Goal: Information Seeking & Learning: Learn about a topic

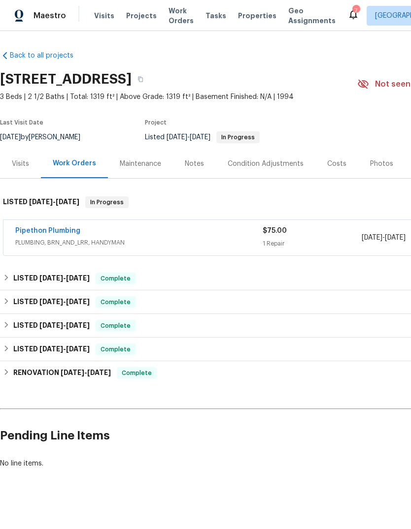
click at [178, 12] on span "Work Orders" at bounding box center [180, 16] width 25 height 20
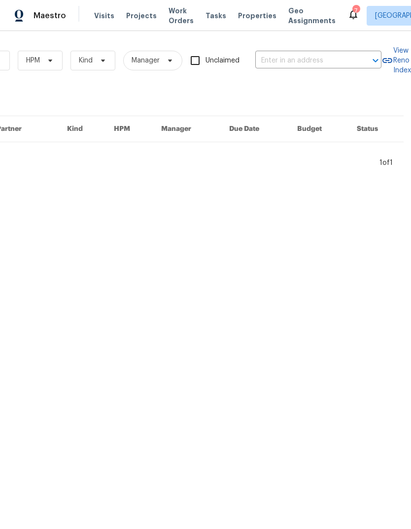
scroll to position [0, 162]
click at [298, 60] on input "text" at bounding box center [304, 60] width 98 height 15
type input "1908"
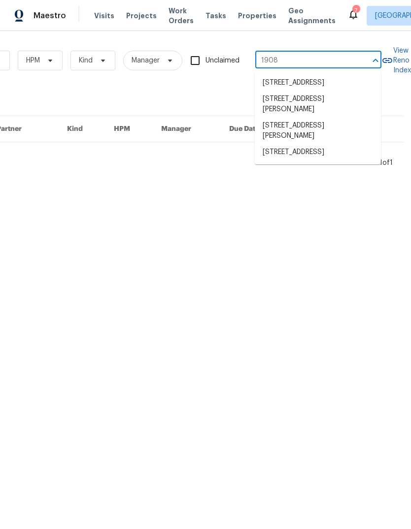
click at [340, 137] on li "1908 Hazel Nut Ct, Agoura Hills, CA 91301" at bounding box center [318, 131] width 126 height 27
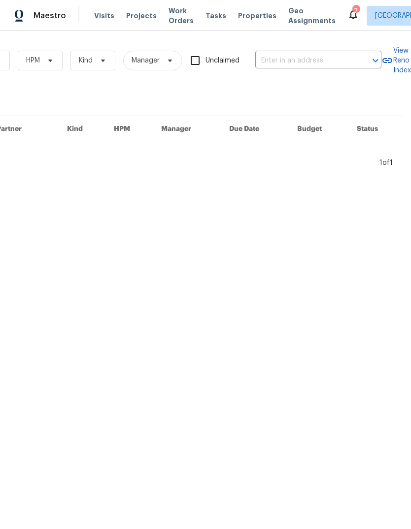
type input "1908 Hazel Nut Ct, Agoura Hills, CA 91301"
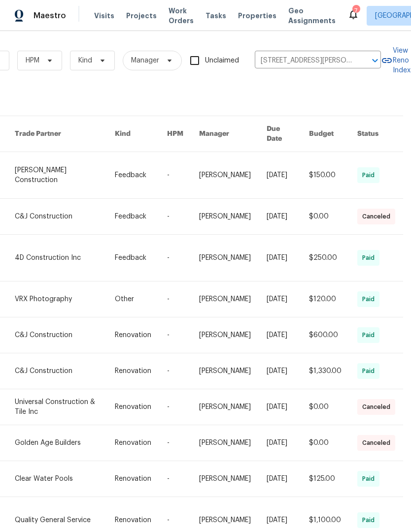
click at [45, 168] on link at bounding box center [65, 175] width 100 height 46
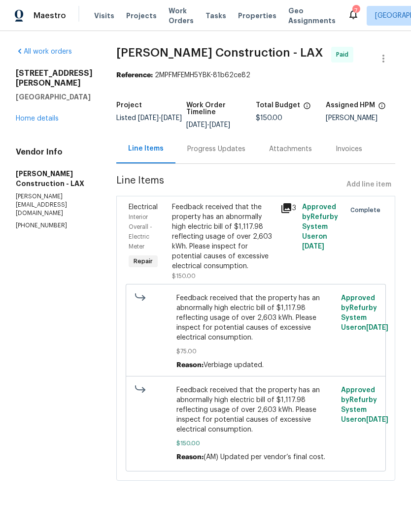
click at [40, 115] on link "Home details" at bounding box center [37, 118] width 43 height 7
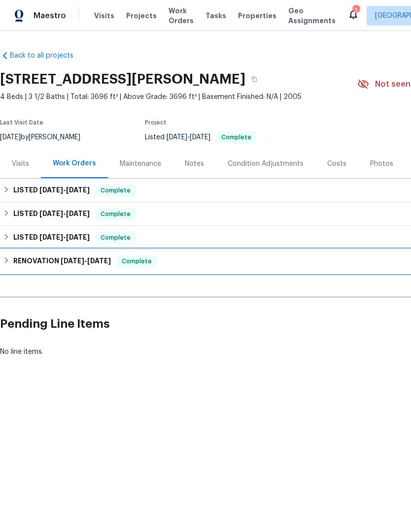
click at [61, 264] on span "1/24/25" at bounding box center [73, 260] width 24 height 7
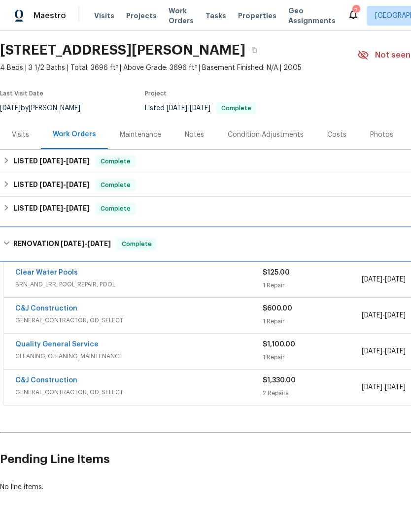
scroll to position [29, 0]
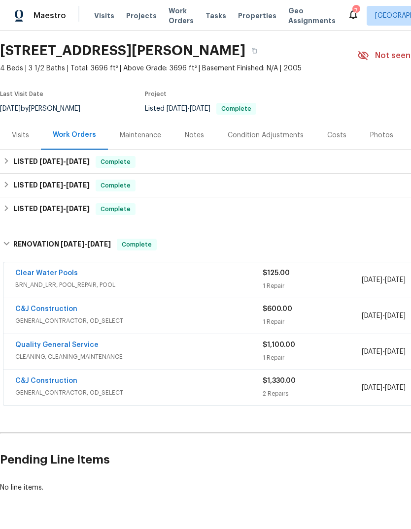
click at [204, 280] on div "Clear Water Pools" at bounding box center [138, 274] width 247 height 12
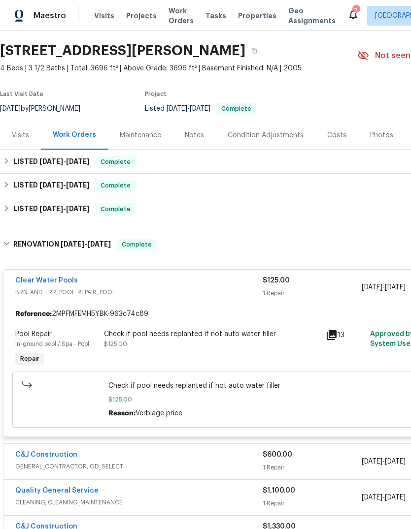
click at [328, 340] on icon at bounding box center [331, 335] width 12 height 12
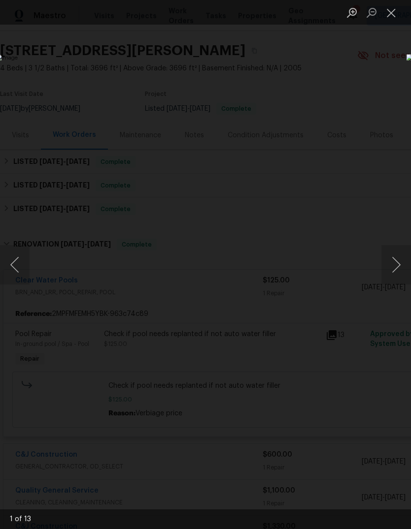
click at [166, 307] on img "Lightbox" at bounding box center [159, 264] width 326 height 421
click at [322, 302] on img "Lightbox" at bounding box center [159, 264] width 326 height 421
click at [322, 274] on img "Lightbox" at bounding box center [159, 264] width 326 height 421
click at [384, 261] on button "Next image" at bounding box center [396, 264] width 30 height 39
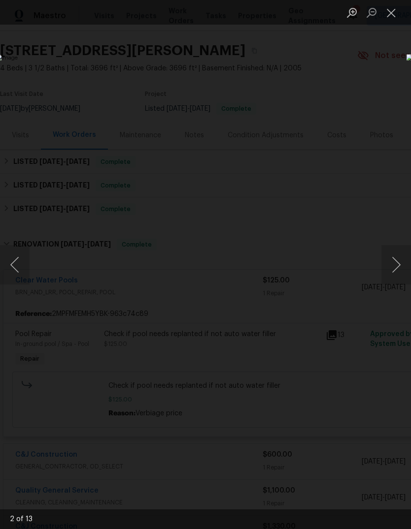
click at [396, 263] on button "Next image" at bounding box center [396, 264] width 30 height 39
click at [390, 263] on button "Next image" at bounding box center [396, 264] width 30 height 39
click at [391, 258] on button "Next image" at bounding box center [396, 264] width 30 height 39
click at [382, 262] on button "Next image" at bounding box center [396, 264] width 30 height 39
click at [396, 16] on button "Close lightbox" at bounding box center [391, 12] width 20 height 17
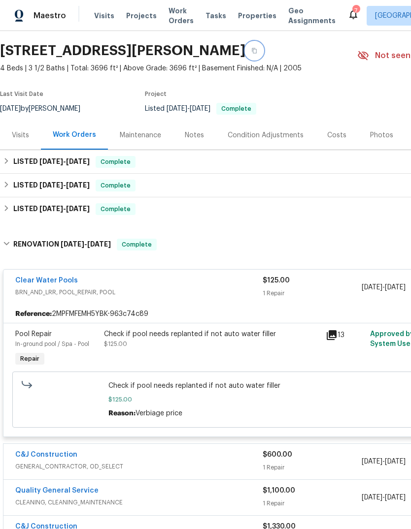
click at [257, 51] on icon "button" at bounding box center [254, 51] width 6 height 6
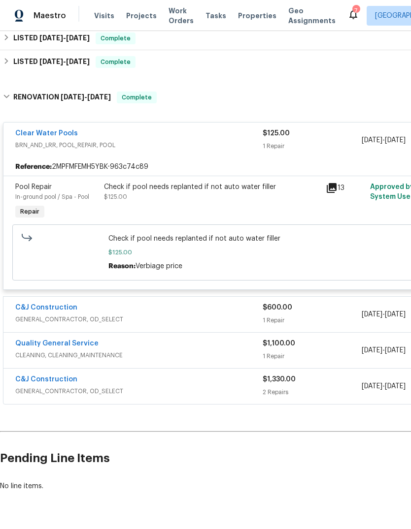
scroll to position [176, 0]
click at [199, 141] on div "Clear Water Pools" at bounding box center [138, 135] width 247 height 12
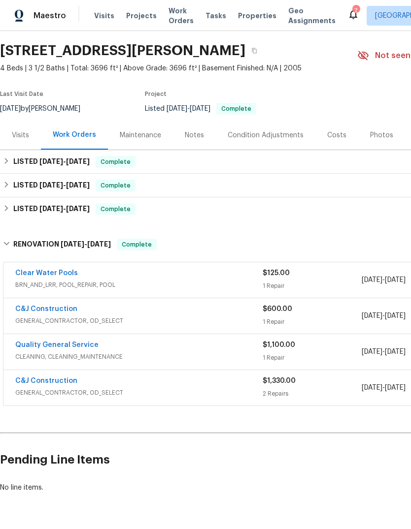
scroll to position [29, 0]
click at [335, 140] on div "Costs" at bounding box center [336, 135] width 19 height 10
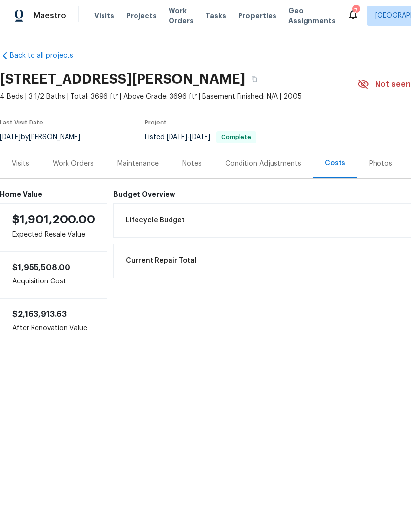
click at [81, 169] on div "Work Orders" at bounding box center [73, 164] width 41 height 10
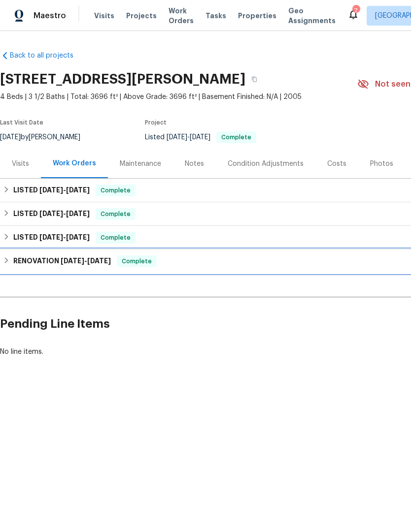
click at [82, 267] on h6 "RENOVATION 1/24/25 - 2/14/25" at bounding box center [61, 262] width 97 height 12
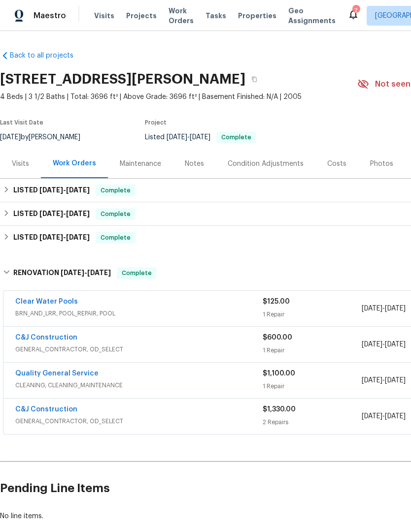
click at [200, 165] on div "Notes" at bounding box center [194, 164] width 19 height 10
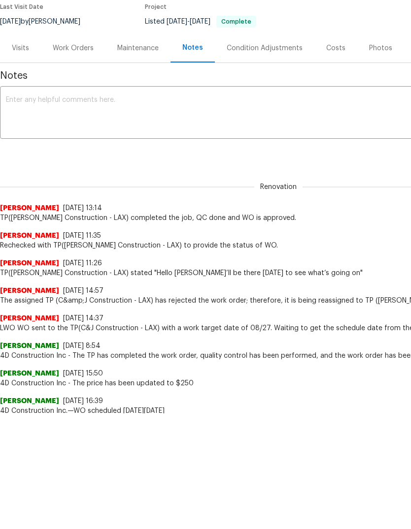
click at [72, 53] on div "Work Orders" at bounding box center [73, 49] width 41 height 10
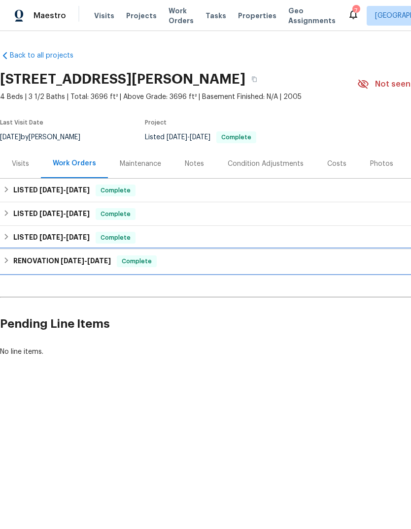
click at [76, 267] on h6 "RENOVATION 1/24/25 - 2/14/25" at bounding box center [61, 262] width 97 height 12
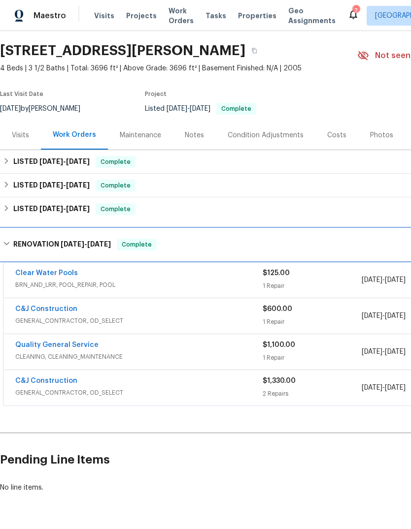
scroll to position [37, 0]
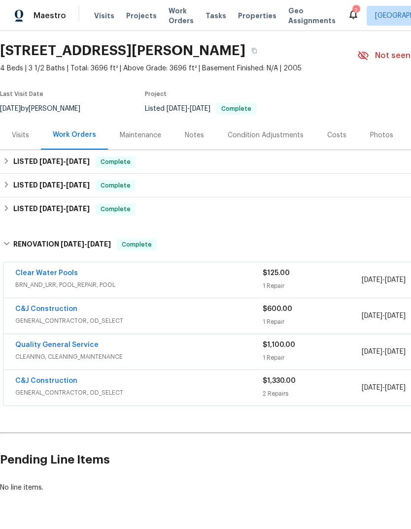
click at [165, 352] on span "CLEANING, CLEANING_MAINTENANCE" at bounding box center [138, 357] width 247 height 10
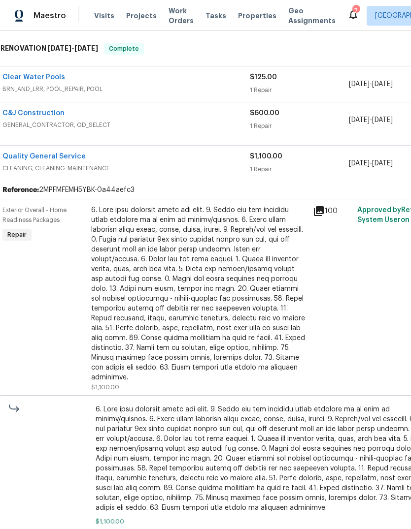
click at [199, 152] on div "Quality General Service" at bounding box center [125, 158] width 247 height 12
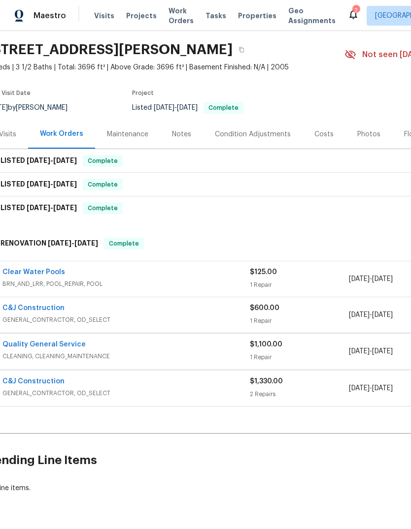
scroll to position [29, 13]
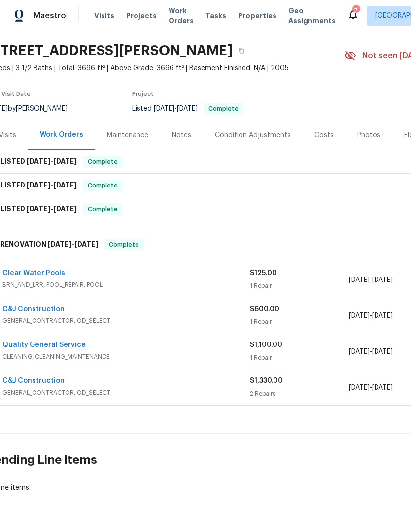
click at [165, 280] on span "BRN_AND_LRR, POOL_REPAIR, POOL" at bounding box center [125, 285] width 247 height 10
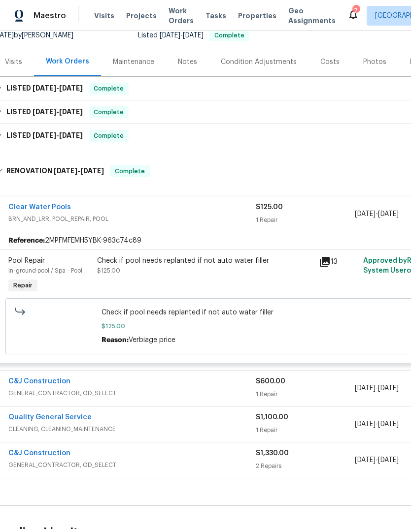
scroll to position [103, 7]
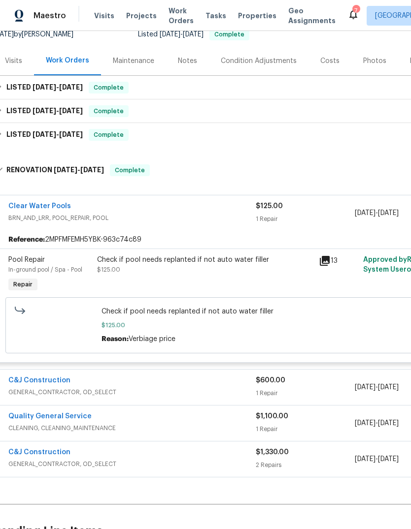
click at [323, 255] on icon at bounding box center [325, 261] width 12 height 12
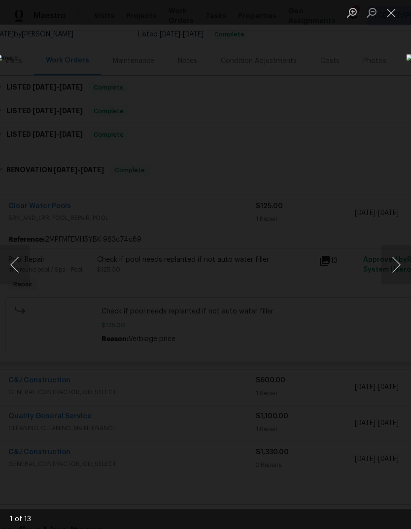
click at [392, 18] on button "Close lightbox" at bounding box center [391, 12] width 20 height 17
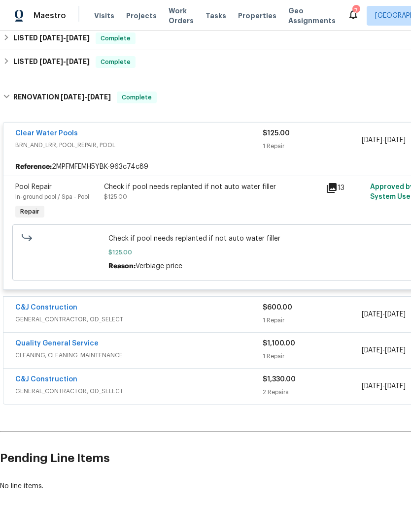
scroll to position [175, 0]
click at [328, 184] on icon at bounding box center [331, 189] width 10 height 10
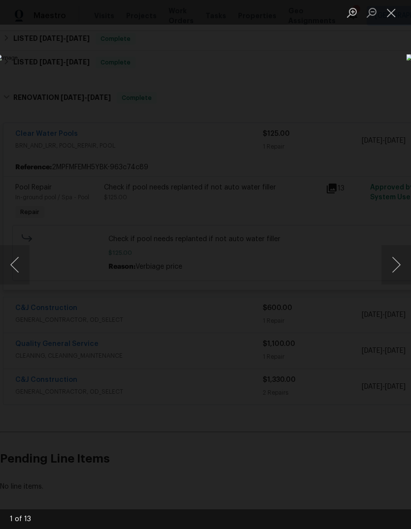
click at [322, 241] on img "Lightbox" at bounding box center [159, 264] width 326 height 421
click at [392, 265] on button "Next image" at bounding box center [396, 264] width 30 height 39
click at [396, 265] on button "Next image" at bounding box center [396, 264] width 30 height 39
click at [389, 268] on button "Next image" at bounding box center [396, 264] width 30 height 39
click at [387, 270] on button "Next image" at bounding box center [396, 264] width 30 height 39
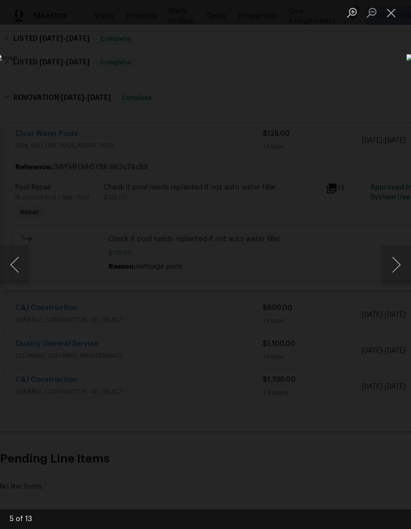
click at [387, 267] on button "Next image" at bounding box center [396, 264] width 30 height 39
click at [382, 268] on button "Next image" at bounding box center [396, 264] width 30 height 39
click at [389, 10] on button "Close lightbox" at bounding box center [391, 12] width 20 height 17
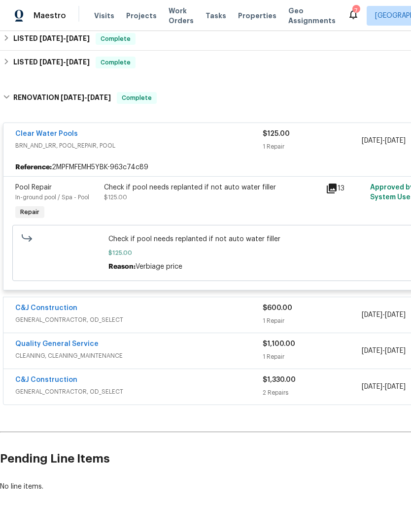
click at [191, 129] on div "Clear Water Pools" at bounding box center [138, 135] width 247 height 12
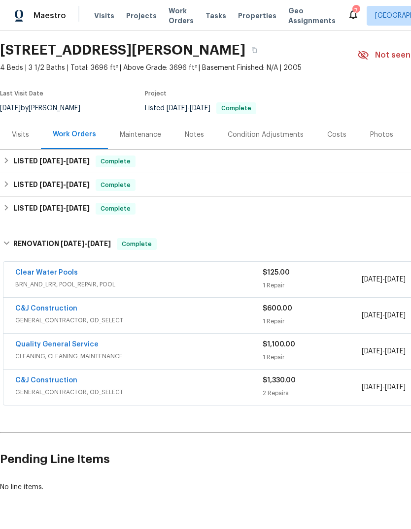
scroll to position [29, 0]
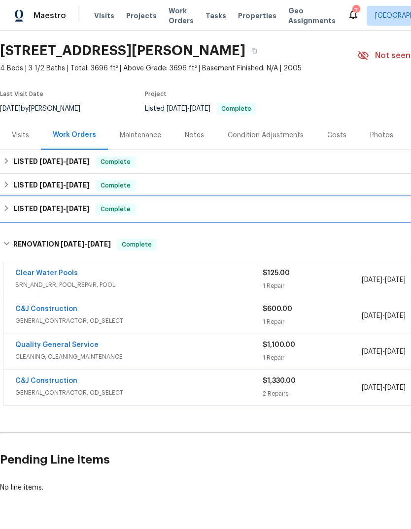
click at [68, 205] on span "2/22/25" at bounding box center [78, 208] width 24 height 7
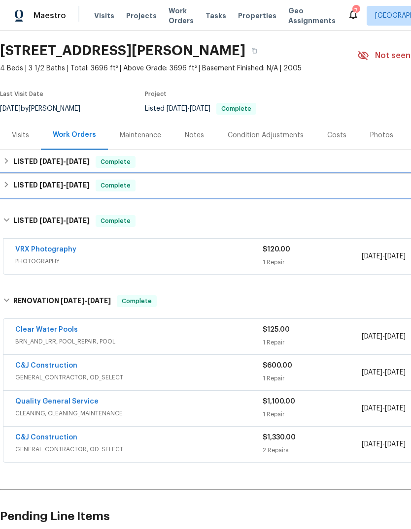
click at [64, 180] on h6 "LISTED 6/11/25 - 6/13/25" at bounding box center [51, 186] width 76 height 12
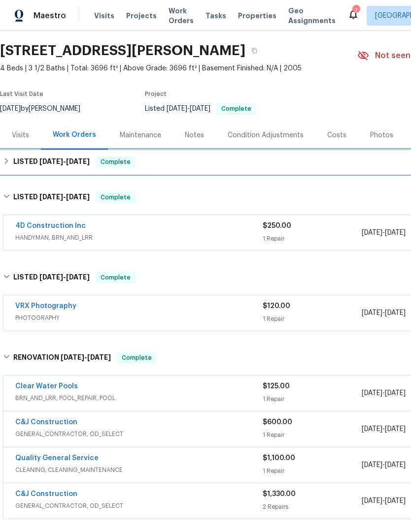
click at [66, 156] on h6 "LISTED 8/25/25 - 8/28/25" at bounding box center [51, 162] width 76 height 12
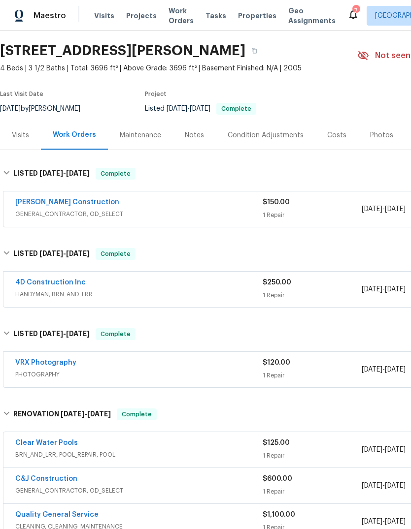
click at [197, 130] on div "Notes" at bounding box center [194, 135] width 19 height 10
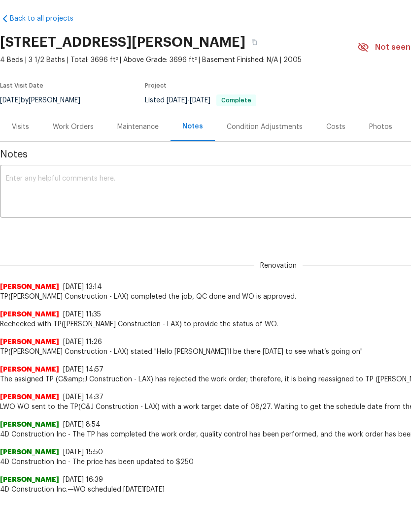
click at [142, 132] on div "Maintenance" at bounding box center [137, 127] width 41 height 10
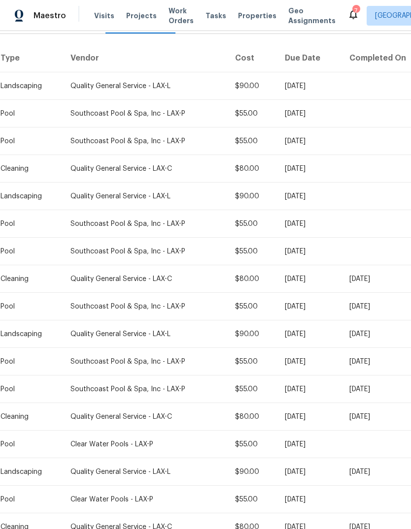
scroll to position [145, 0]
click at [116, 91] on div "Quality General Service - LAX-L" at bounding box center [144, 86] width 148 height 10
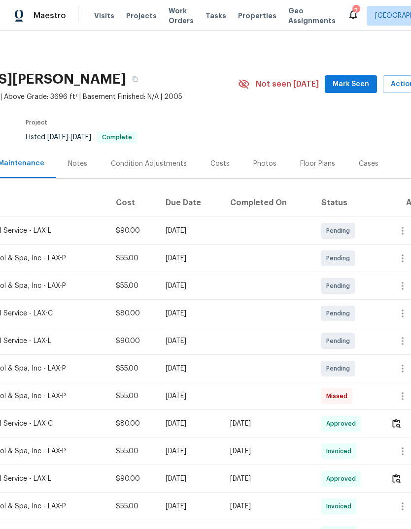
scroll to position [0, 133]
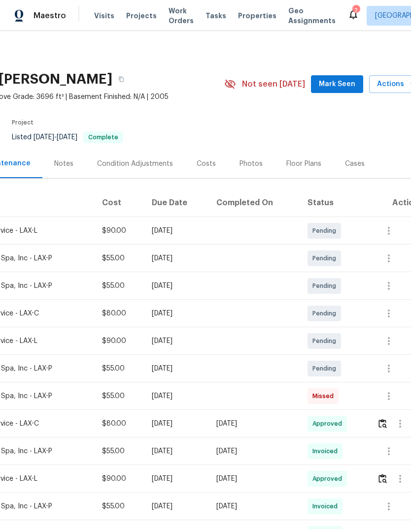
click at [172, 21] on span "Work Orders" at bounding box center [180, 16] width 25 height 20
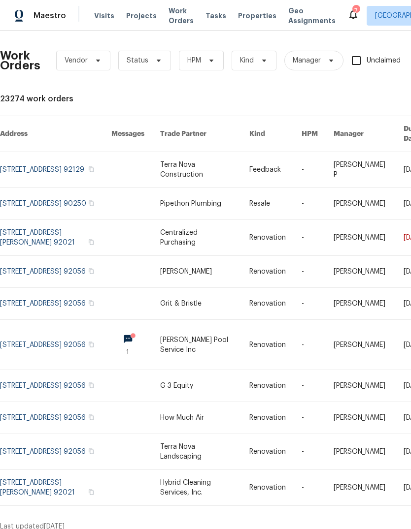
click at [168, 25] on span "Work Orders" at bounding box center [180, 16] width 25 height 20
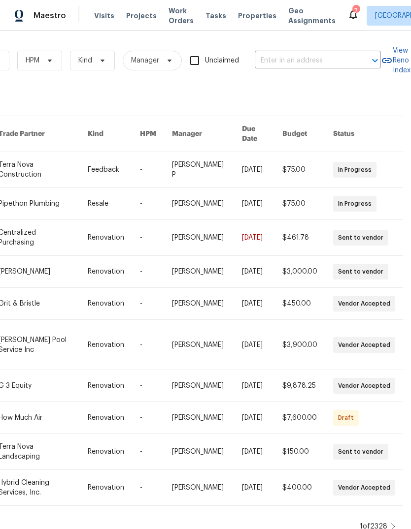
scroll to position [0, 162]
click at [170, 18] on span "Work Orders" at bounding box center [180, 16] width 25 height 20
click at [289, 57] on input "text" at bounding box center [304, 60] width 98 height 15
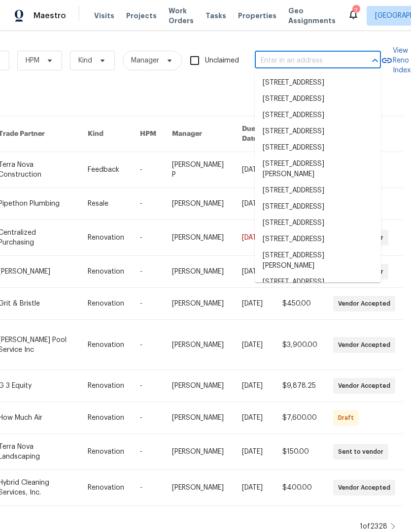
click at [295, 57] on input "text" at bounding box center [304, 60] width 98 height 15
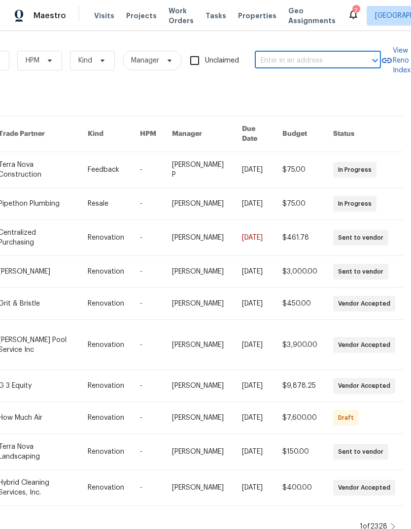
paste input "1908 Hazel Nut Ct, Agoura Hills, CA 91301"
type input "1908 Hazel Nut Ct, Agoura Hills, CA 91301"
click at [292, 87] on li "1908 Hazel Nut Ct, Agoura Hills, CA 91301" at bounding box center [318, 88] width 126 height 27
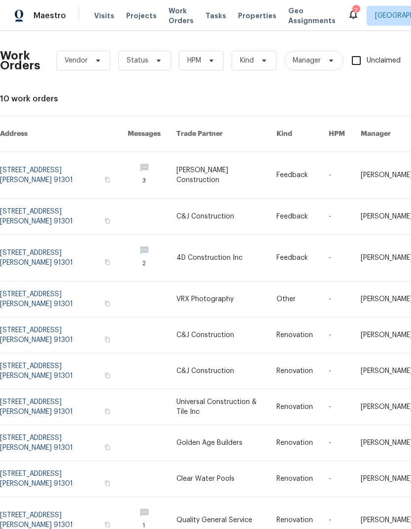
click at [49, 163] on link at bounding box center [64, 175] width 128 height 46
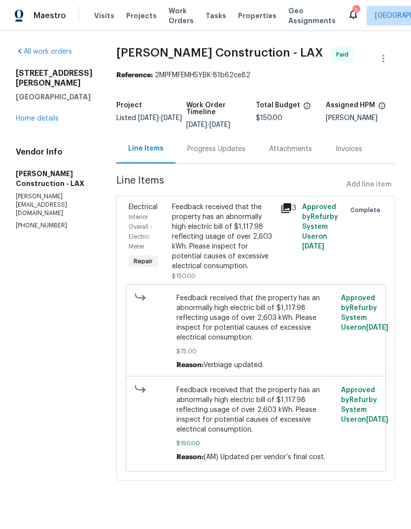
click at [42, 115] on link "Home details" at bounding box center [37, 118] width 43 height 7
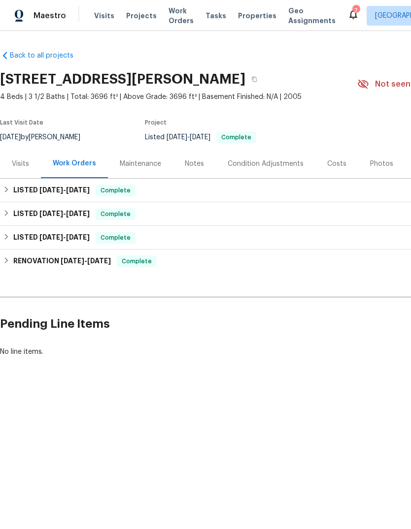
click at [23, 169] on div "Visits" at bounding box center [20, 164] width 17 height 10
